Goal: Find specific page/section: Find specific page/section

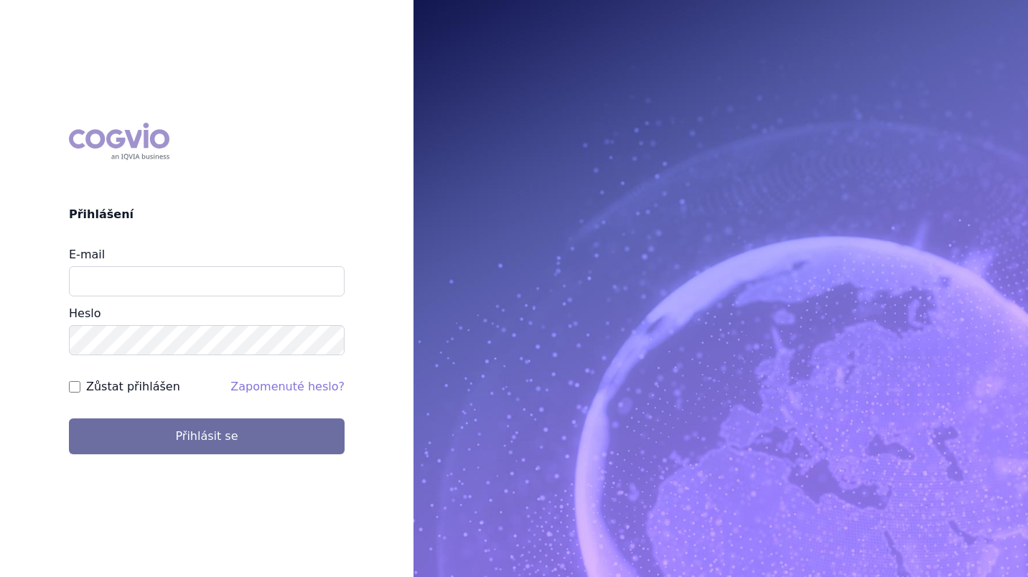
type input "slavomir.smolko@alk.net"
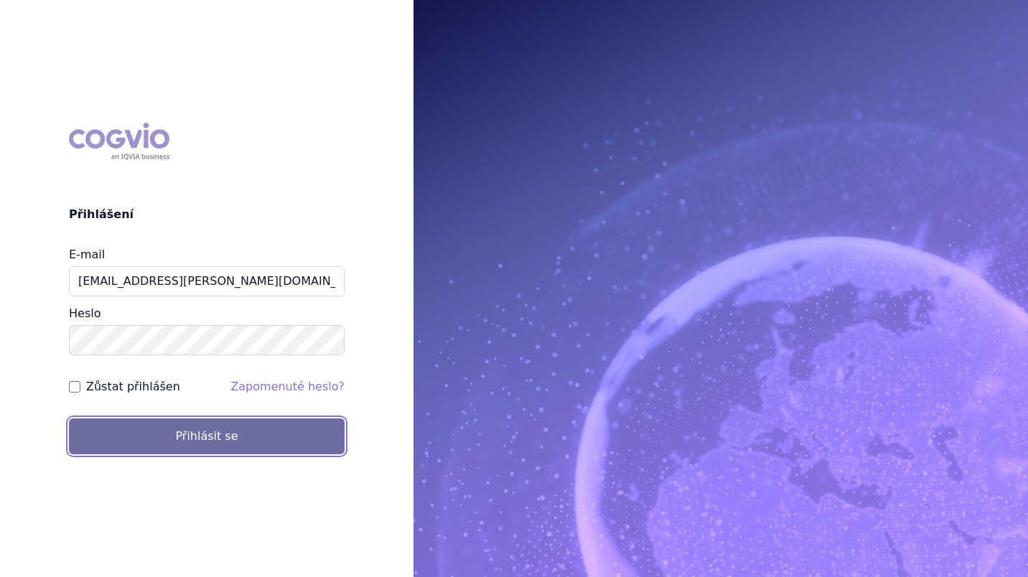
click at [189, 439] on button "Přihlásit se" at bounding box center [207, 436] width 276 height 36
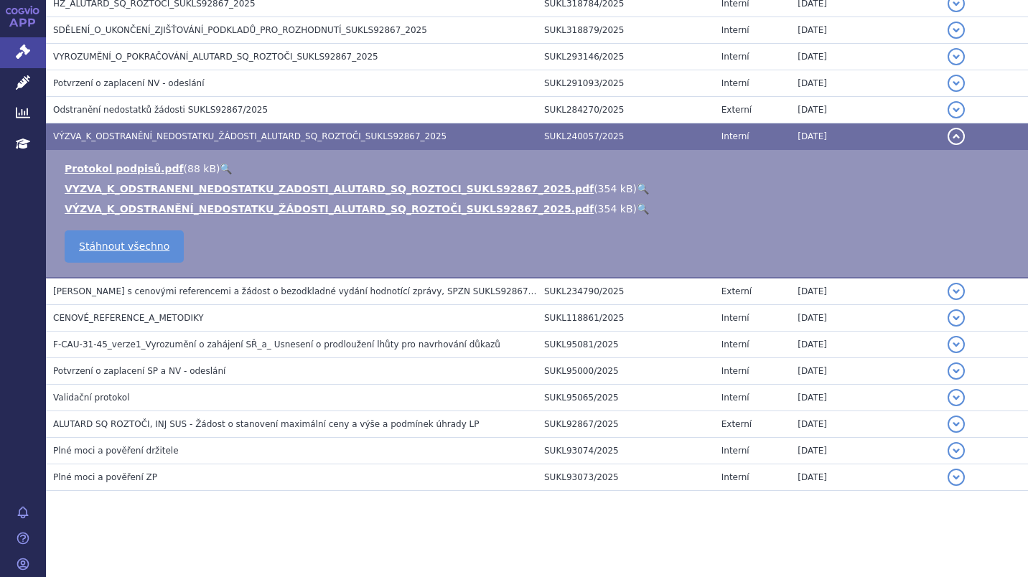
click at [947, 139] on button "detail" at bounding box center [955, 136] width 17 height 17
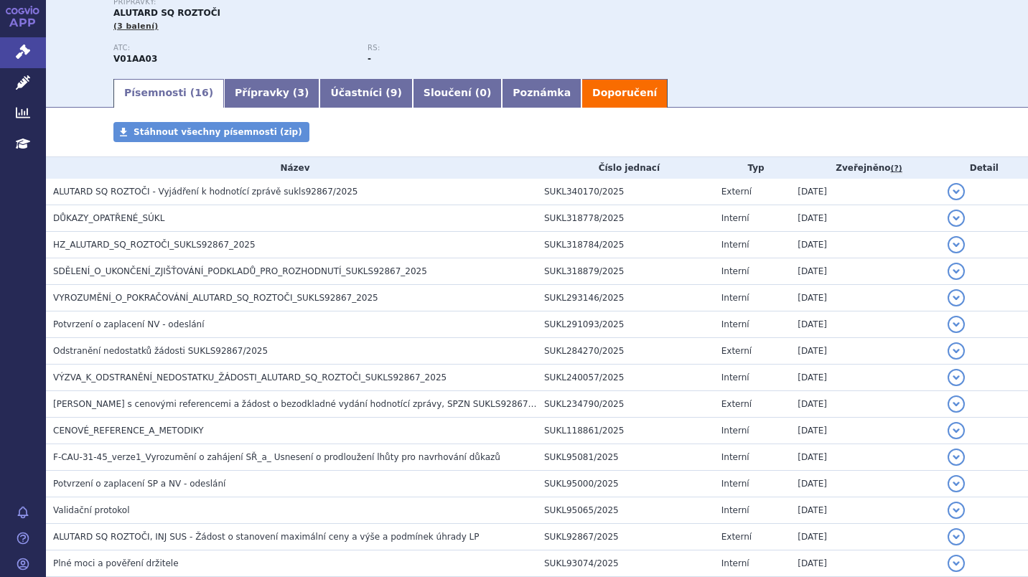
scroll to position [161, 0]
